Goal: Task Accomplishment & Management: Manage account settings

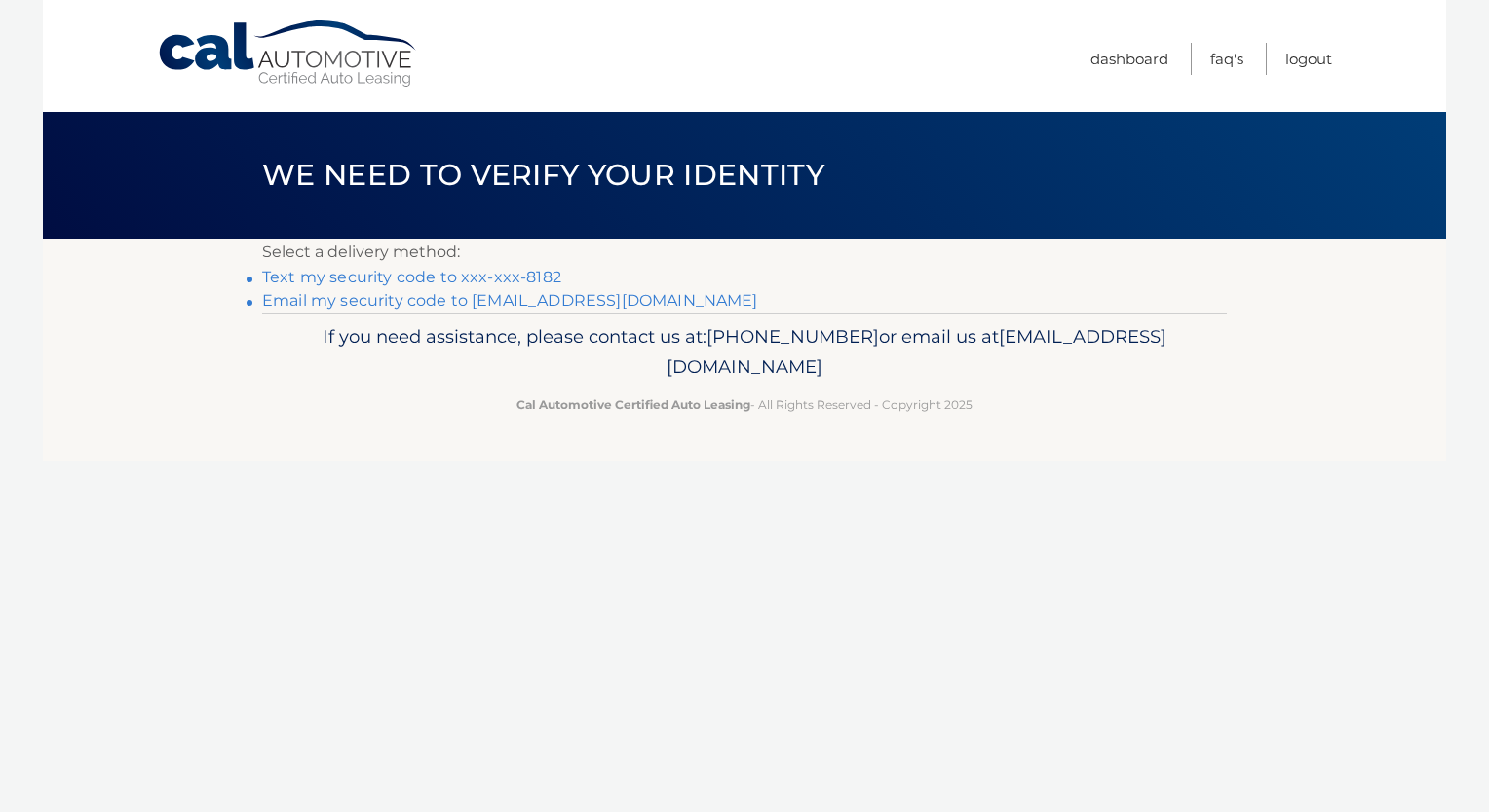
click at [408, 278] on link "Text my security code to xxx-xxx-8182" at bounding box center [412, 277] width 299 height 19
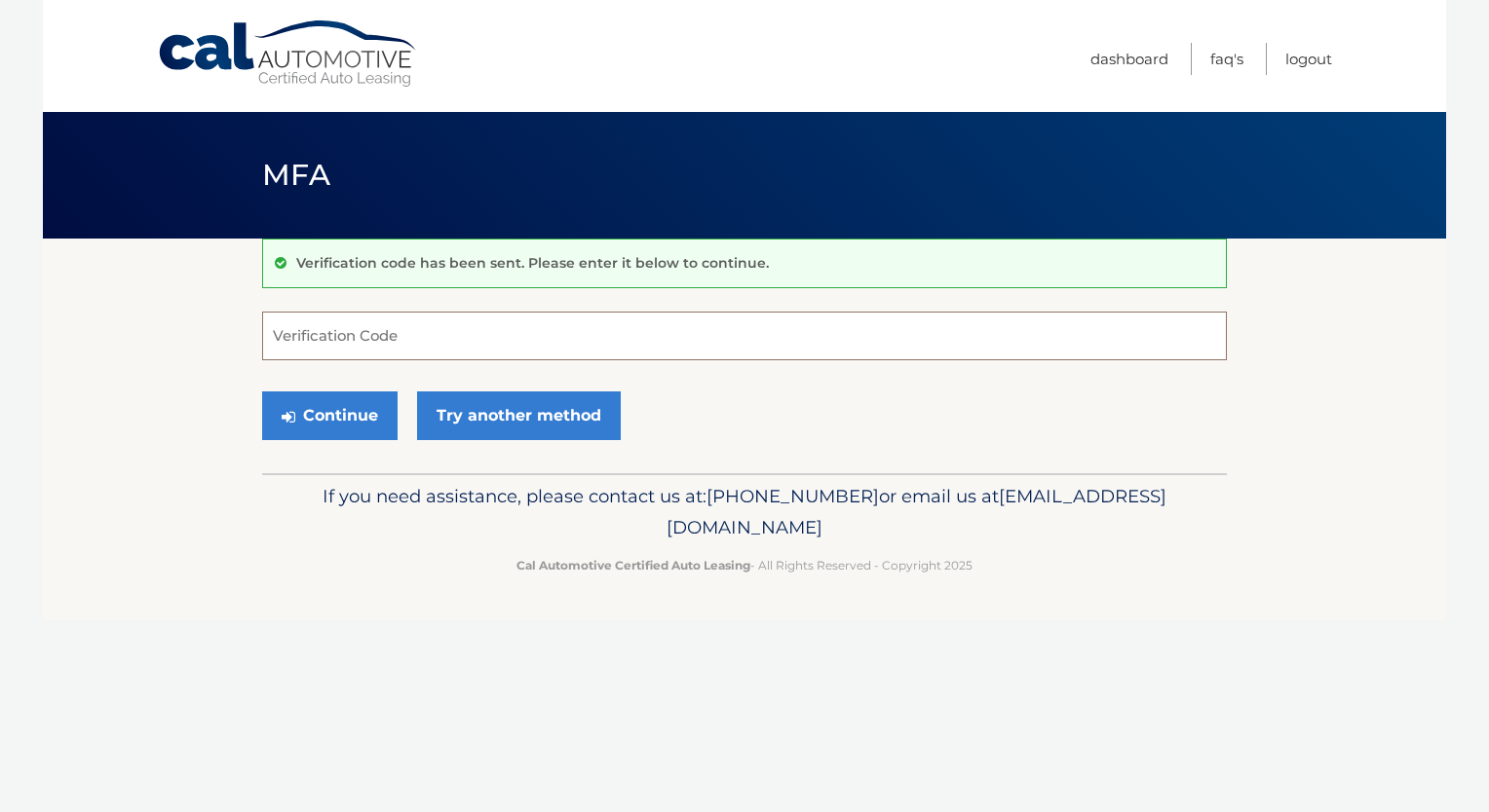
click at [318, 328] on input "Verification Code" at bounding box center [744, 336] width 965 height 49
type input "489130"
click at [351, 410] on button "Continue" at bounding box center [329, 416] width 136 height 49
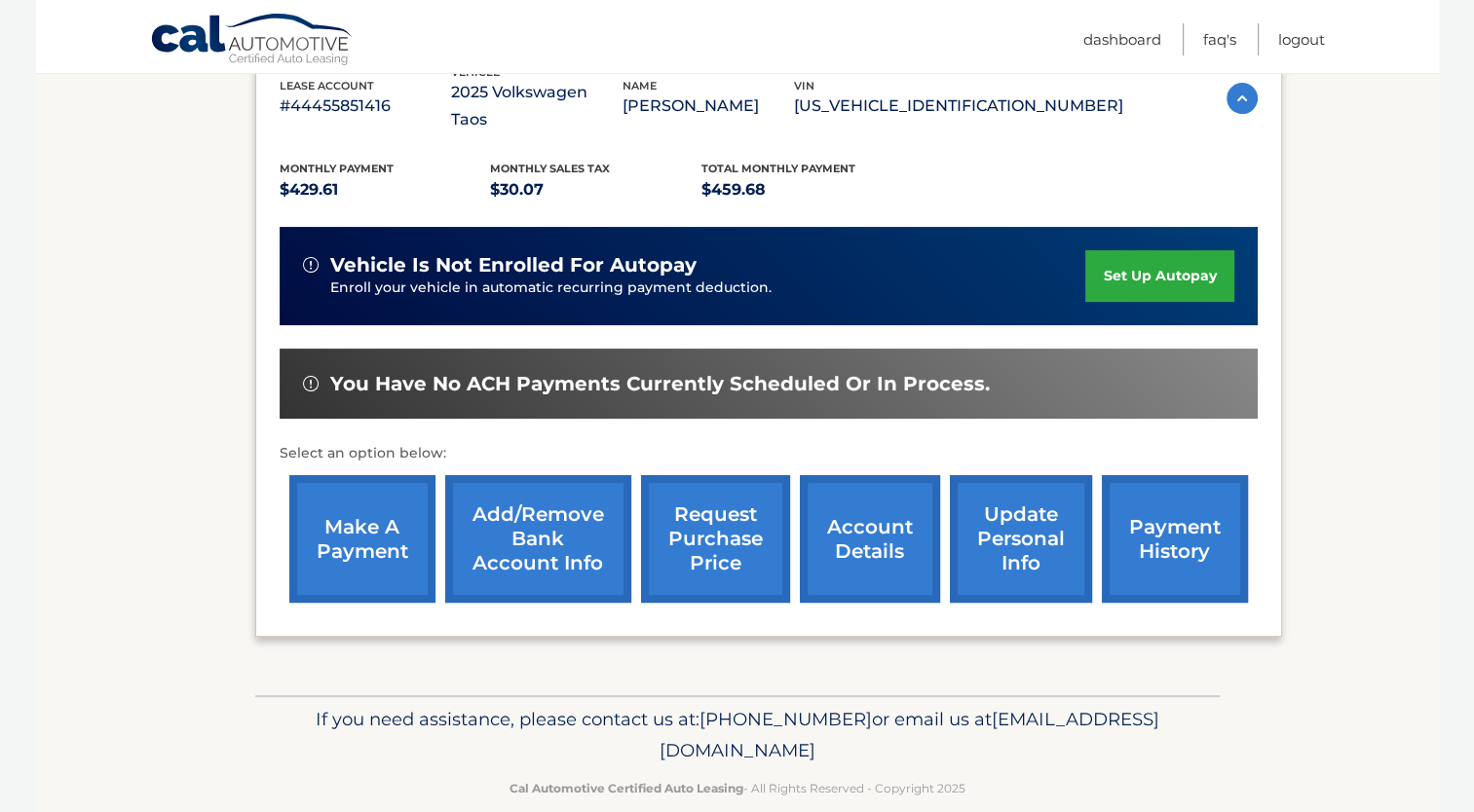
scroll to position [365, 0]
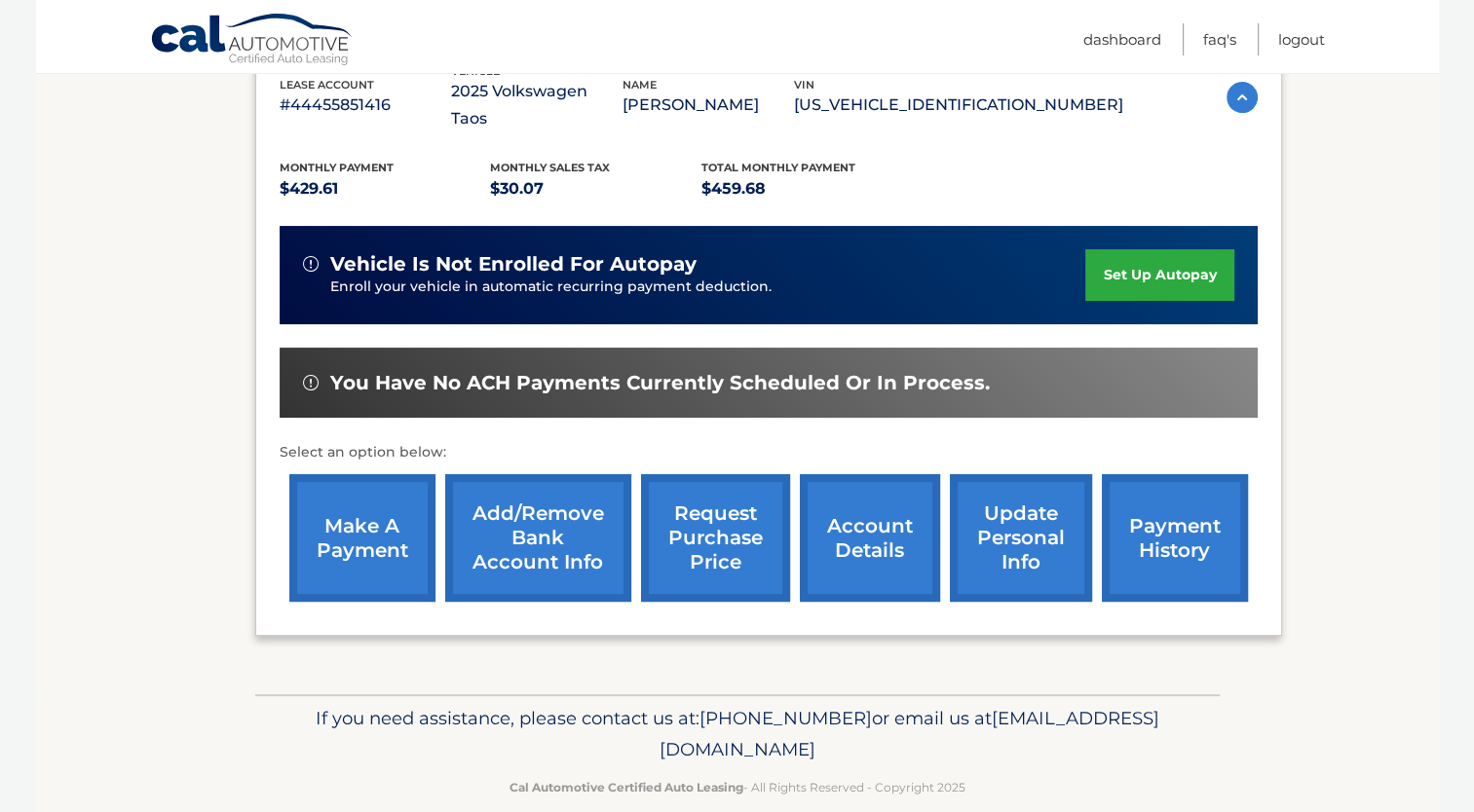
click at [343, 499] on link "make a payment" at bounding box center [363, 537] width 147 height 128
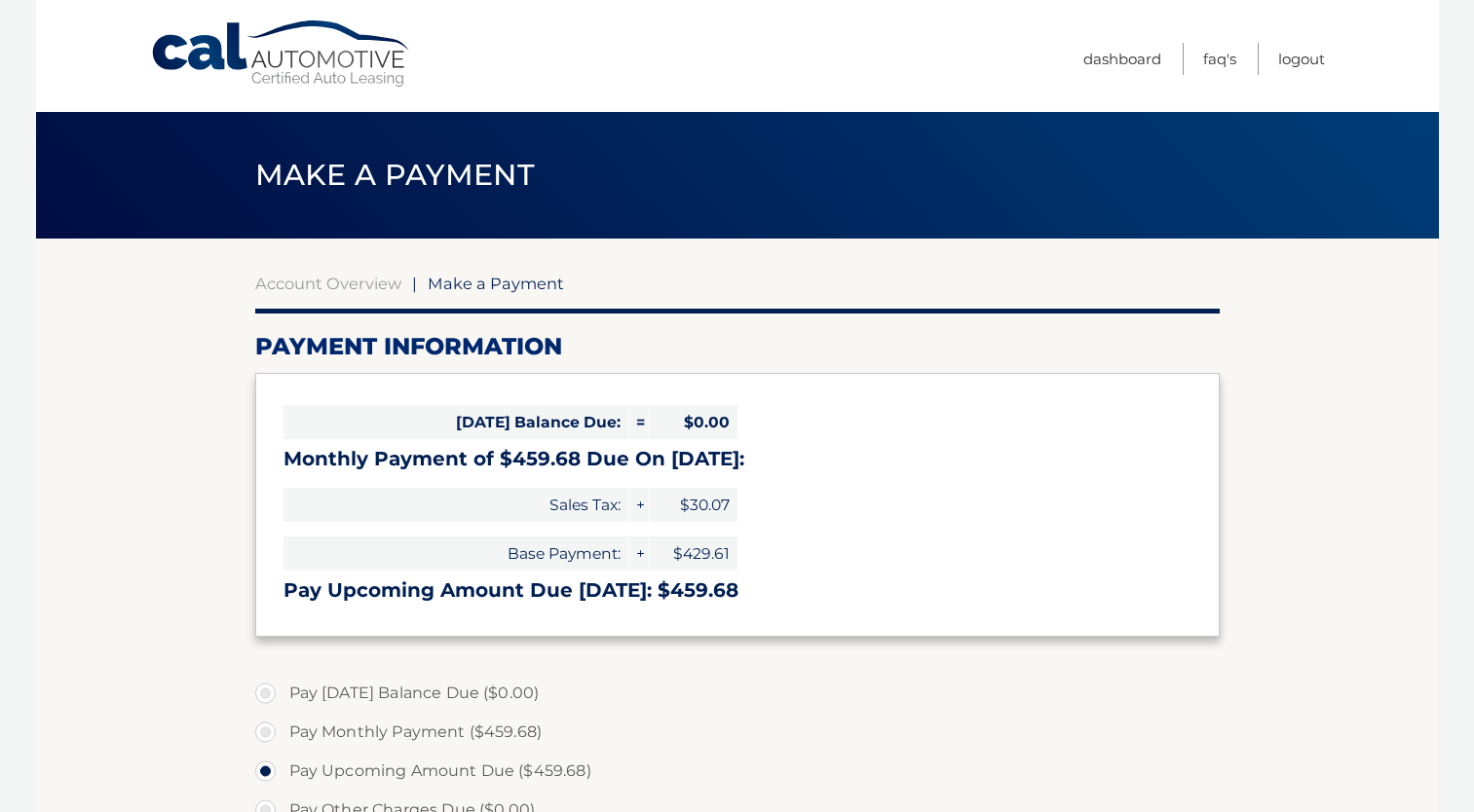
select select "YjBmMGM1ZWItZmMwMC00MWNhLTgwNGMtZGUzMjlmZGFiOTA1"
